Goal: Task Accomplishment & Management: Use online tool/utility

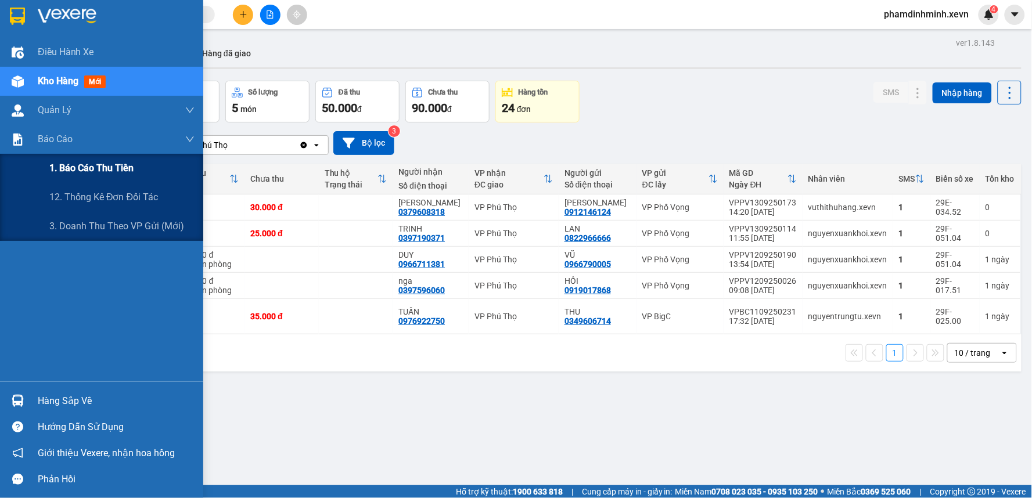
click at [75, 169] on span "1. Báo cáo thu tiền" at bounding box center [91, 168] width 84 height 15
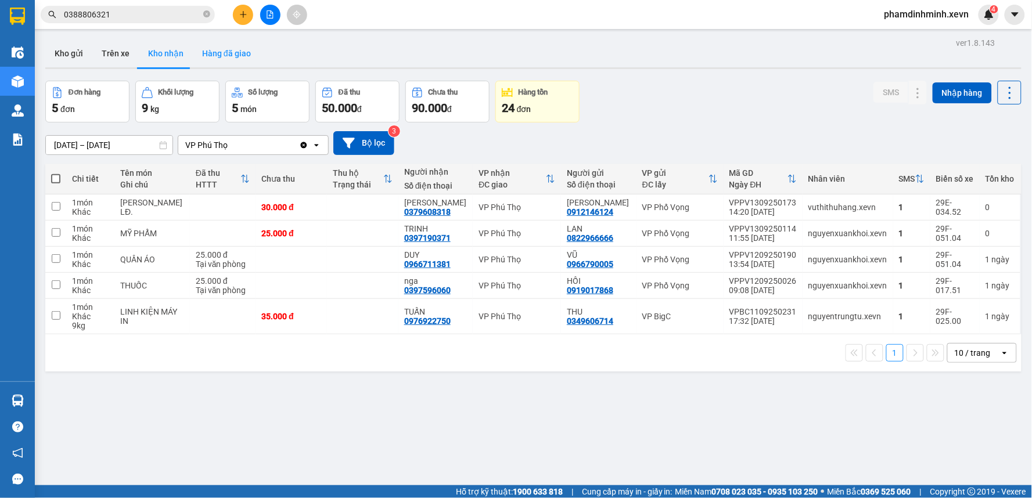
click at [220, 56] on button "Hàng đã giao" at bounding box center [226, 53] width 67 height 28
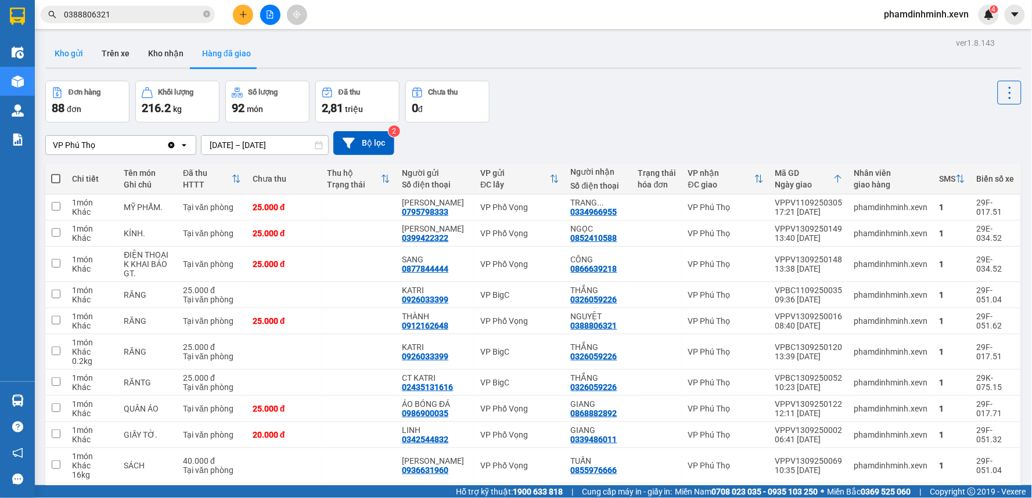
click at [74, 58] on button "Kho gửi" at bounding box center [68, 53] width 47 height 28
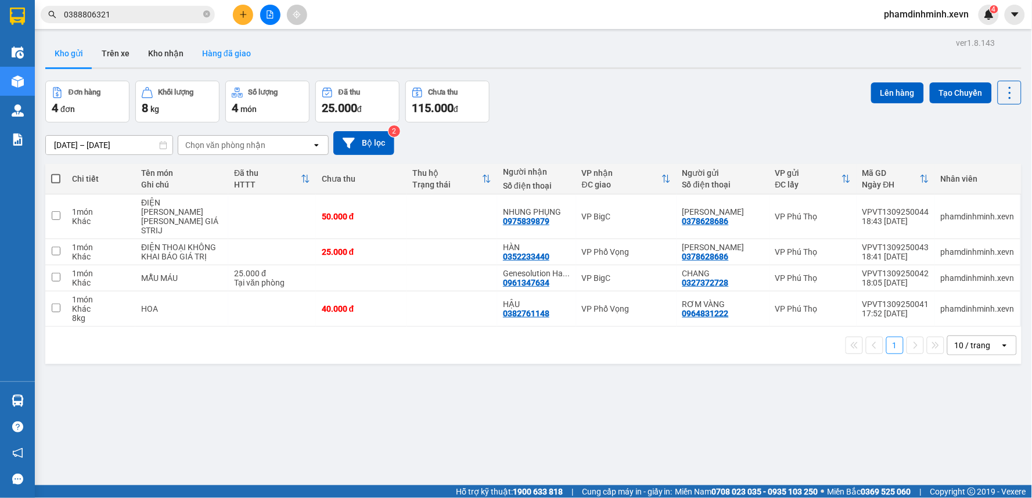
click at [228, 51] on button "Hàng đã giao" at bounding box center [226, 53] width 67 height 28
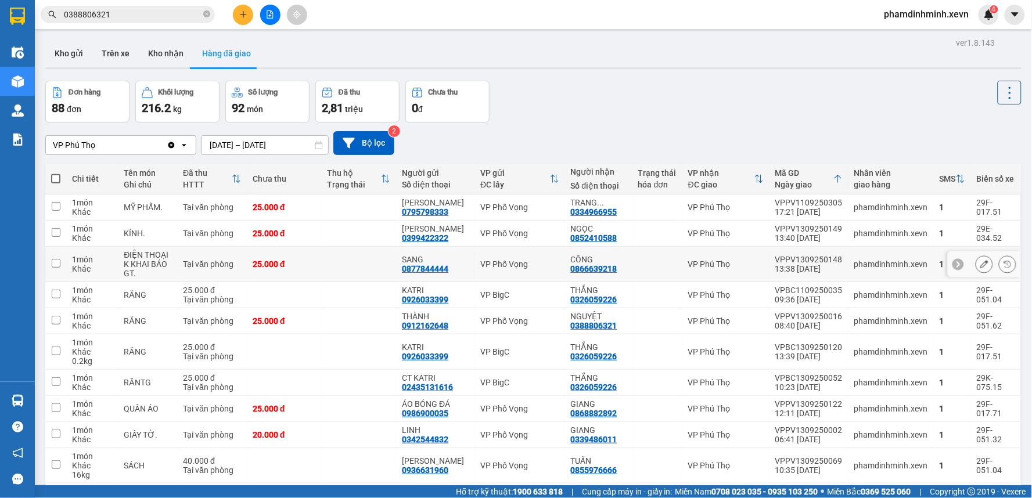
scroll to position [53, 0]
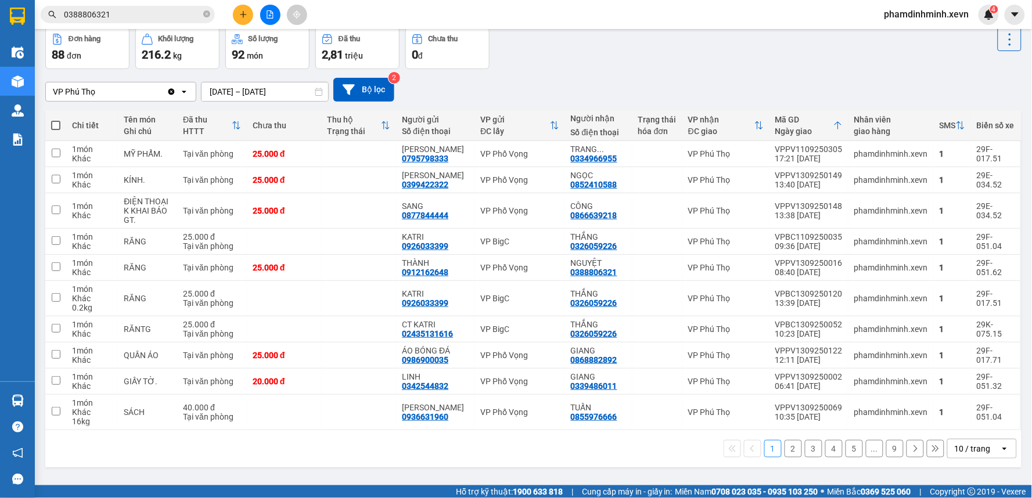
click at [785, 451] on button "2" at bounding box center [793, 448] width 17 height 17
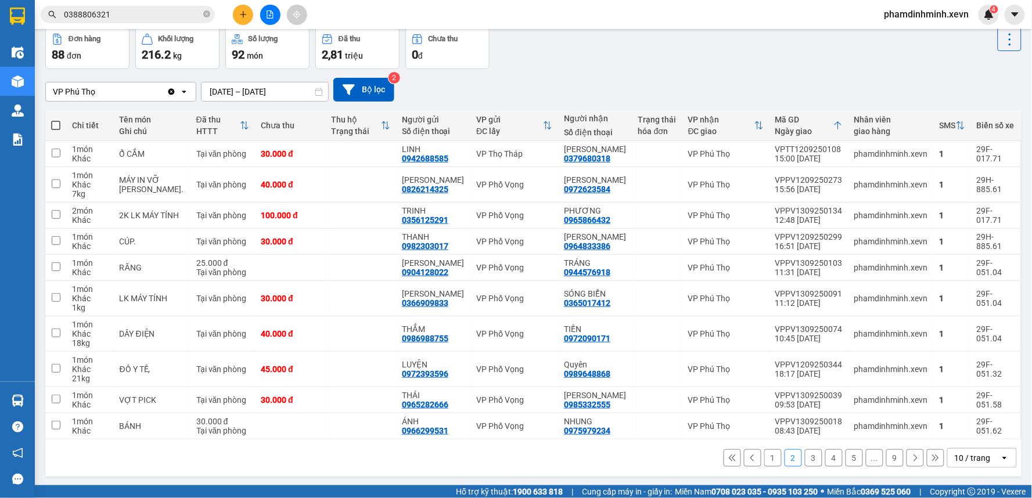
click at [805, 457] on button "3" at bounding box center [813, 458] width 17 height 17
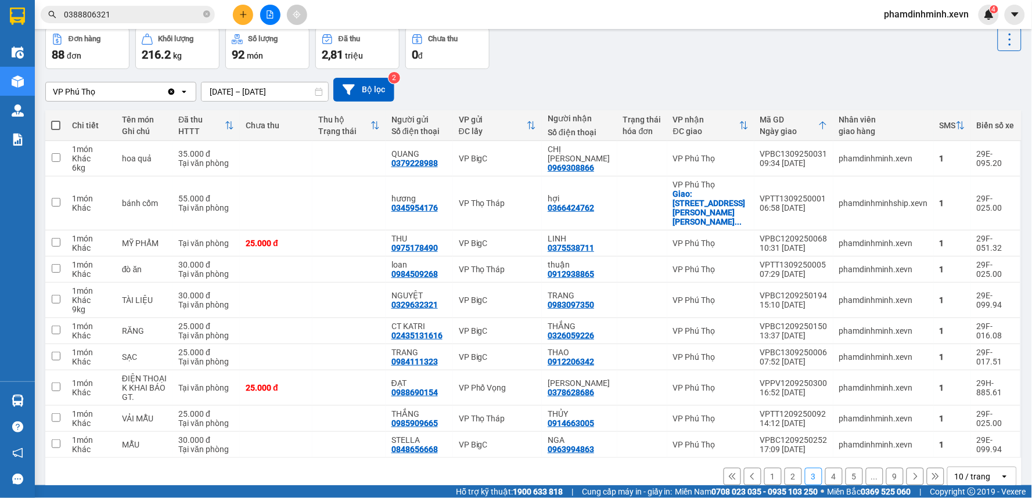
click at [786, 468] on button "2" at bounding box center [793, 476] width 17 height 17
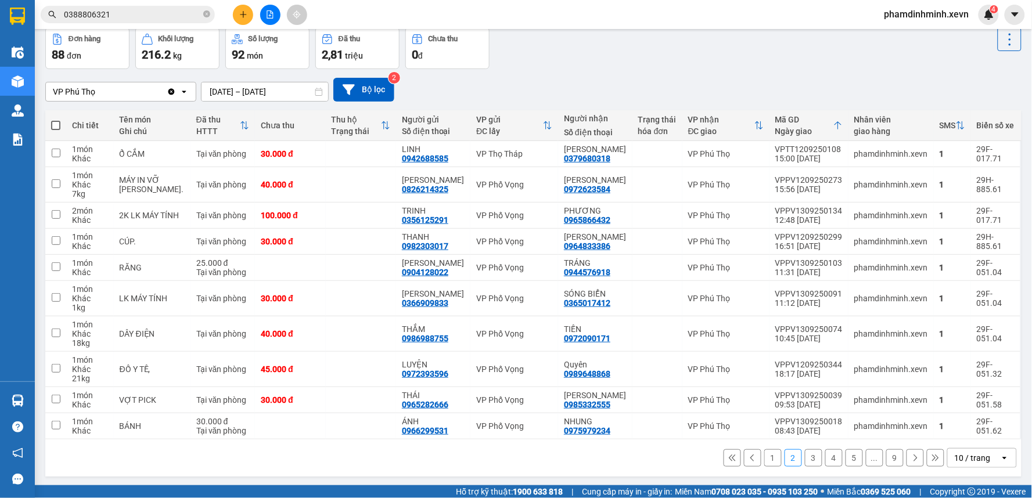
click at [764, 460] on button "1" at bounding box center [772, 458] width 17 height 17
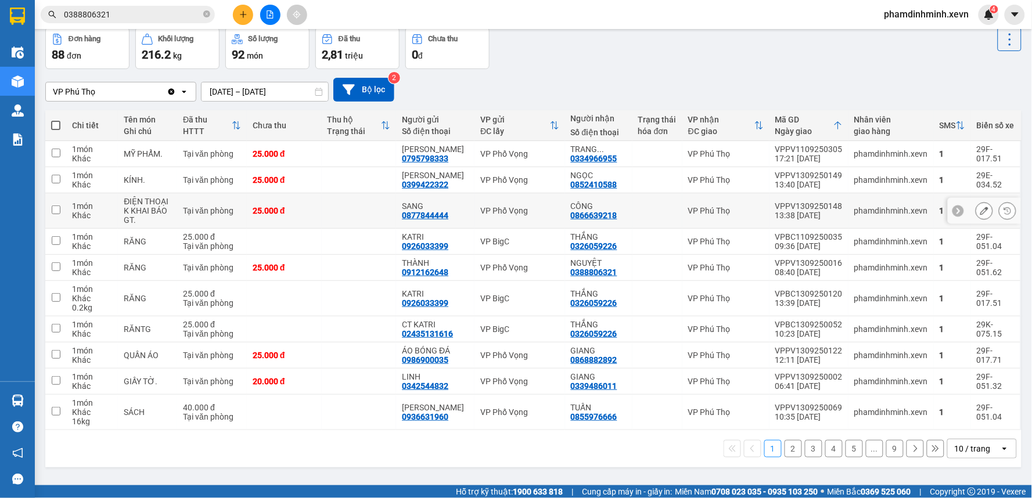
scroll to position [0, 0]
